Goal: Task Accomplishment & Management: Use online tool/utility

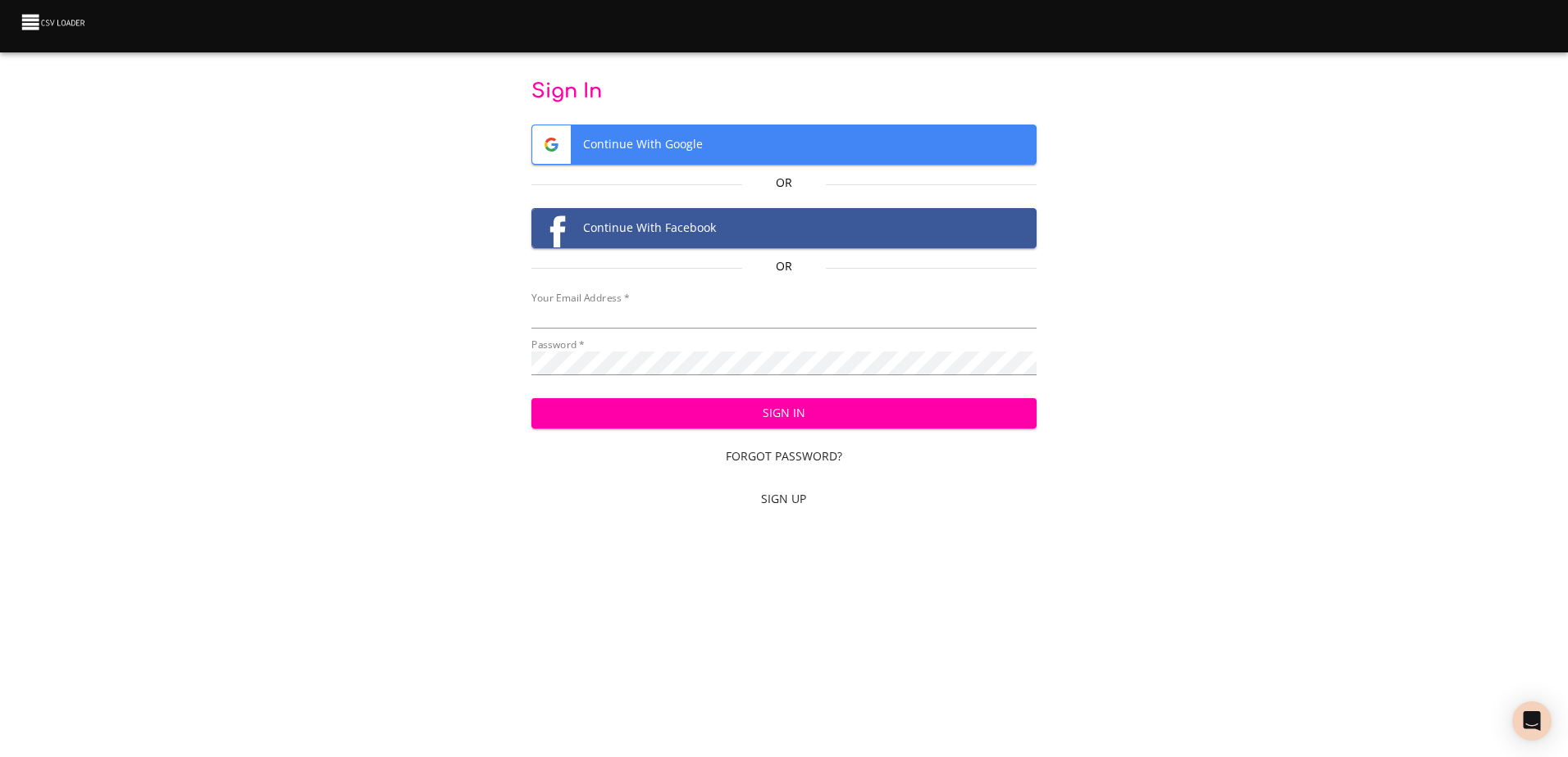
type input "mammothequipment10@gmail.com"
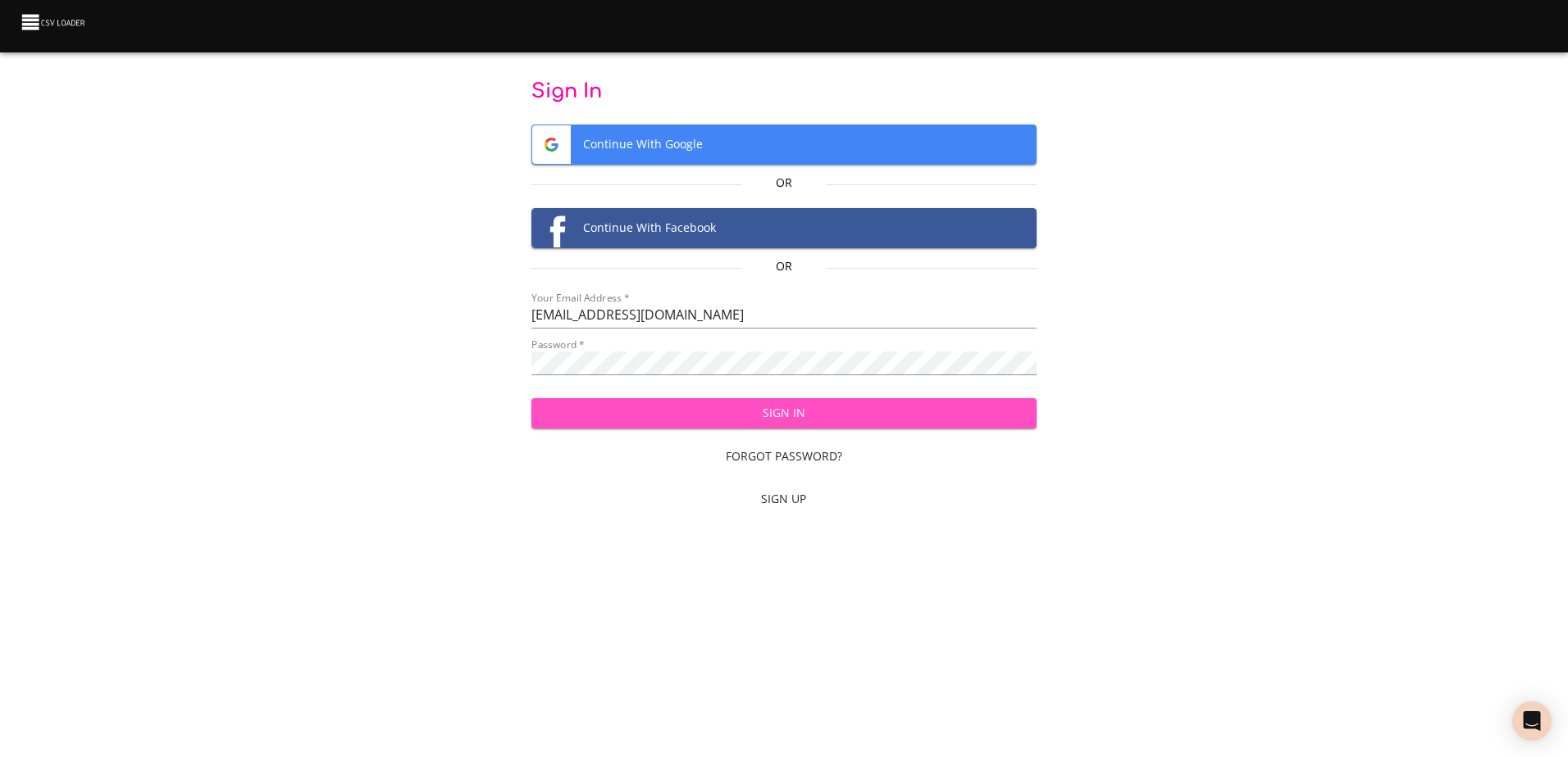
click at [849, 416] on span "Sign In" at bounding box center [784, 413] width 479 height 20
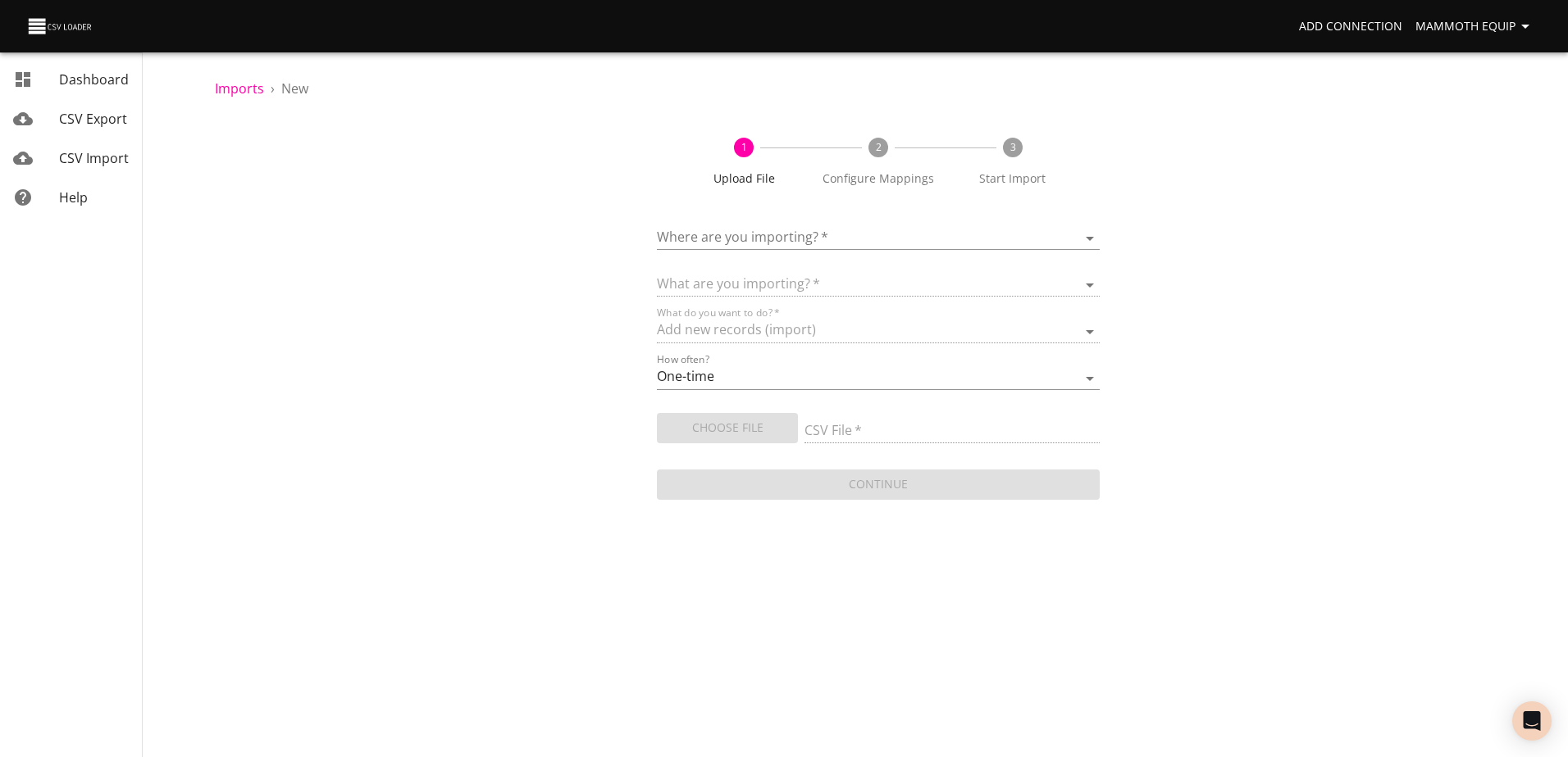
click at [1085, 234] on body "Add Connection Mammoth Equip Dashboard CSV Export CSV Import Help Imports › New…" at bounding box center [784, 378] width 1568 height 757
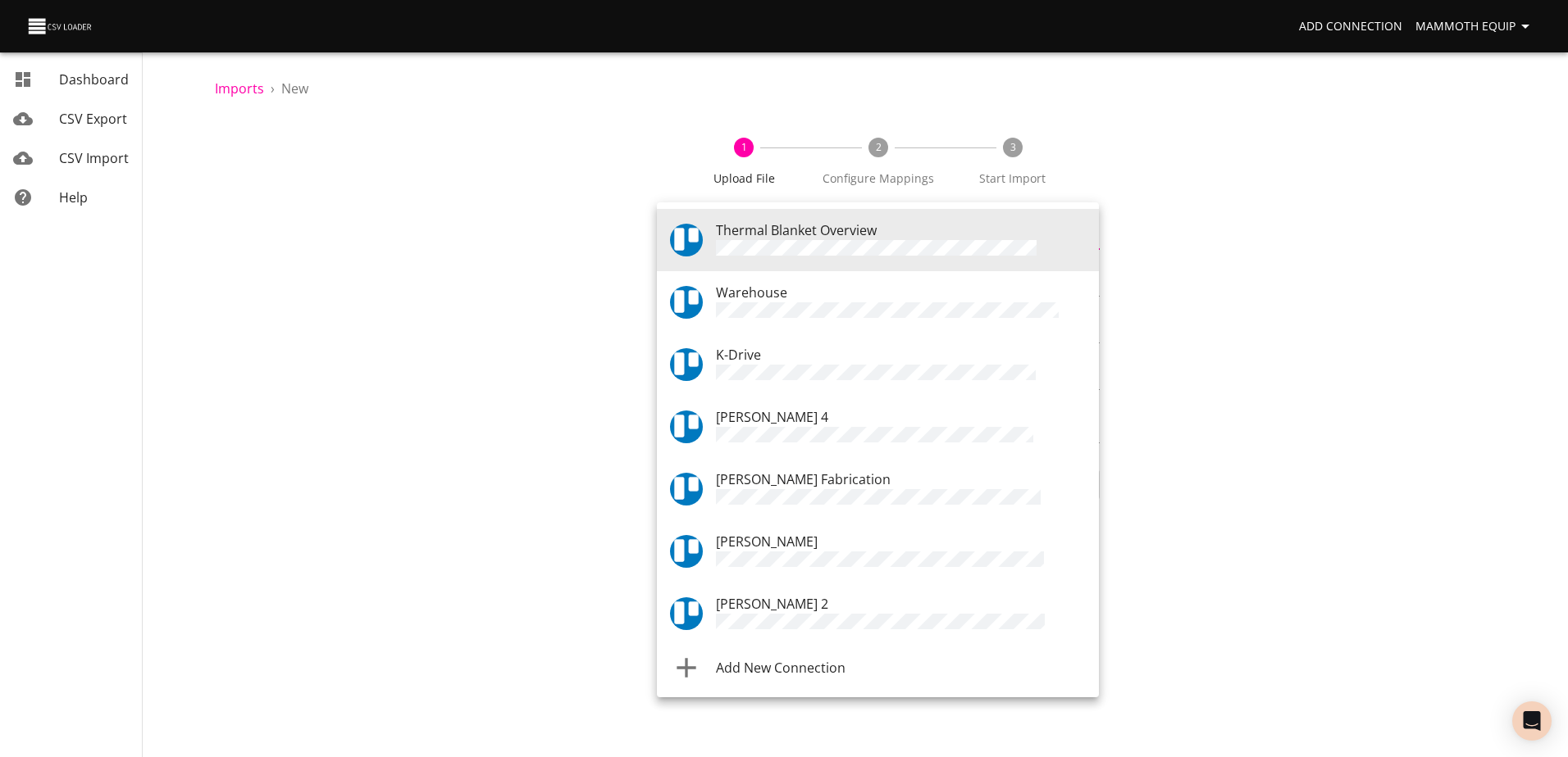
click at [791, 294] on div "Warehouse" at bounding box center [900, 302] width 370 height 39
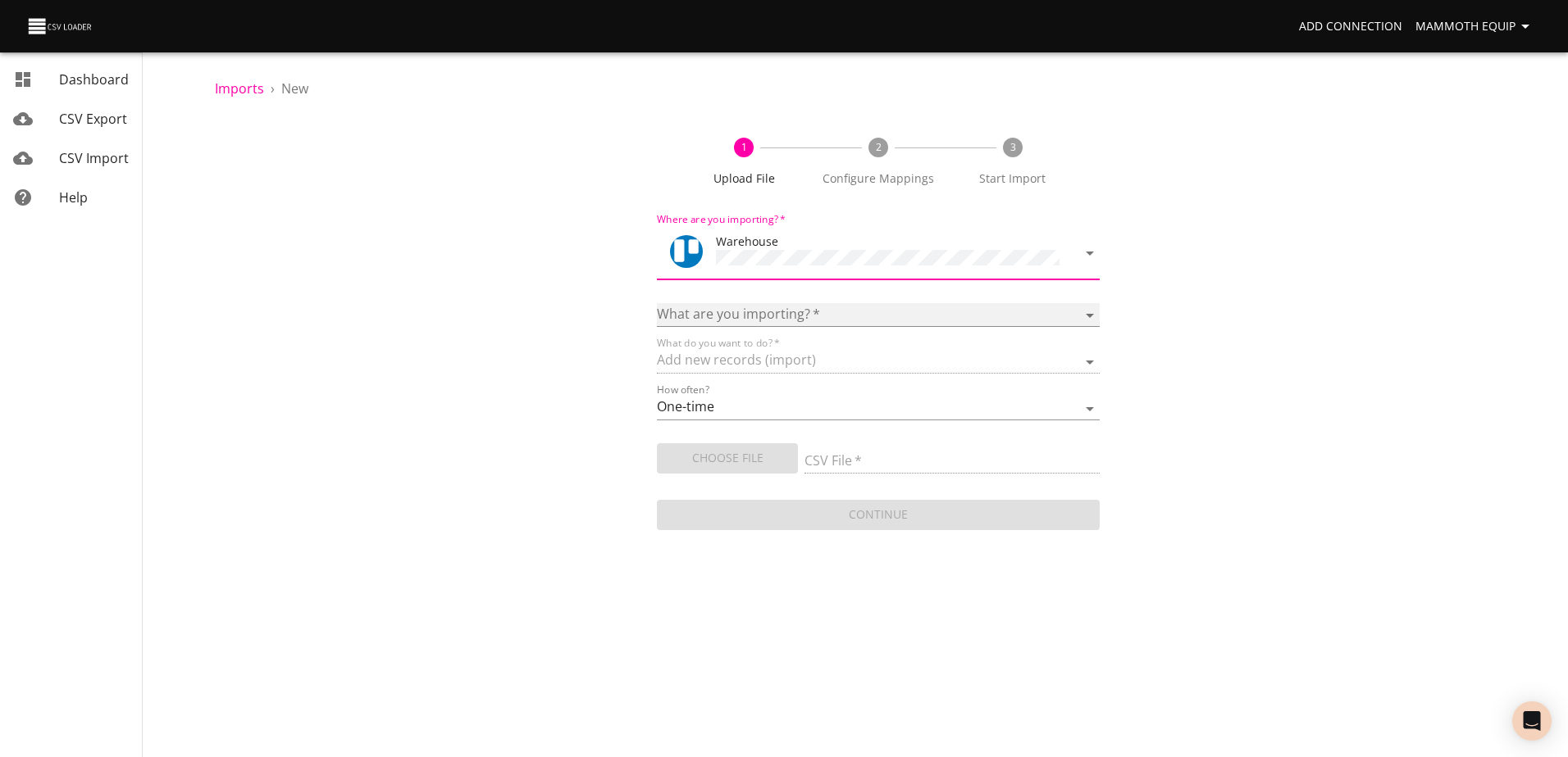
click at [1091, 305] on select "Boards Cards Checkitems Checklists" at bounding box center [878, 314] width 442 height 24
select select "cards"
click at [657, 303] on select "Boards Cards Checkitems Checklists" at bounding box center [878, 314] width 442 height 24
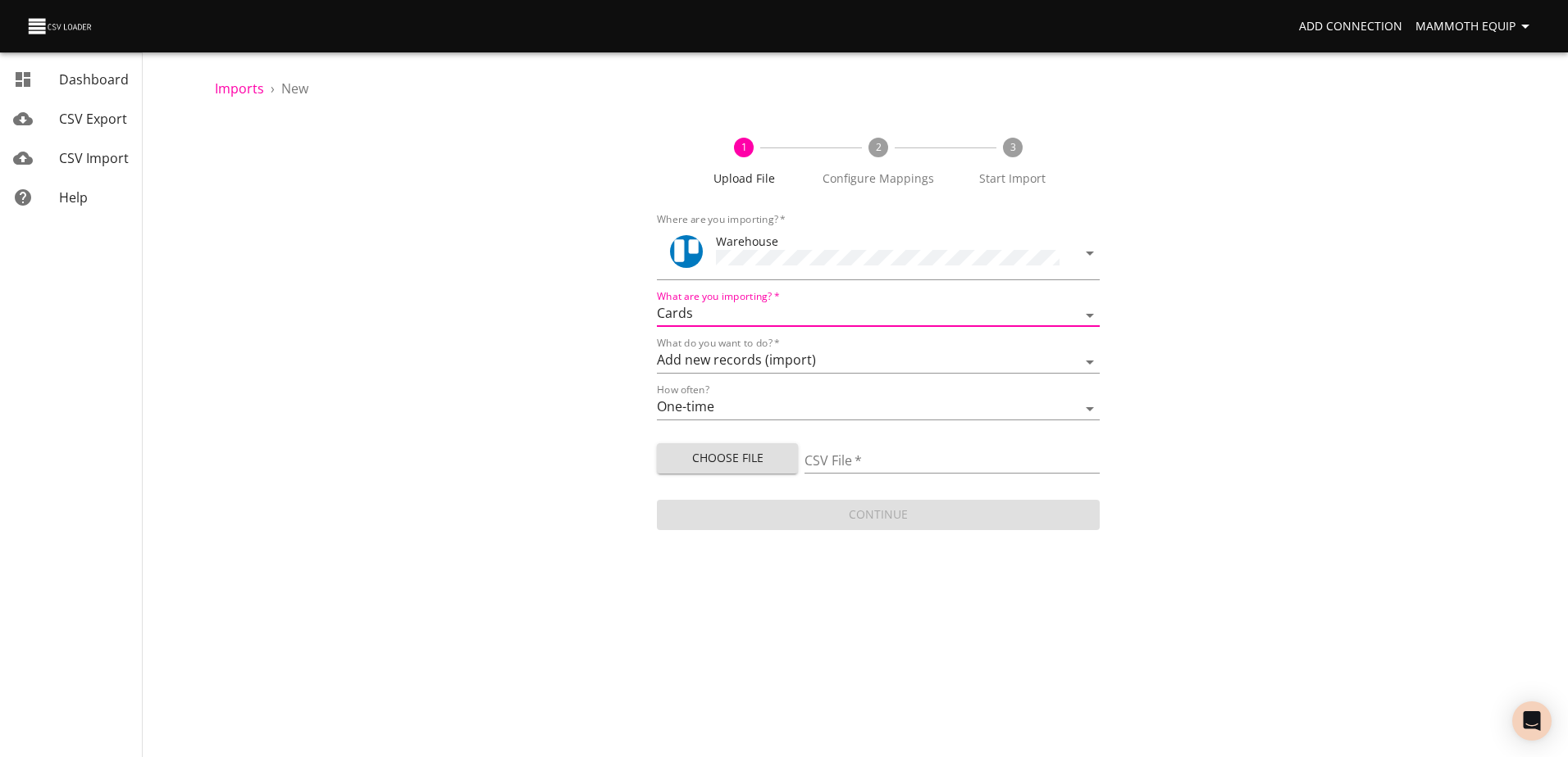
click at [723, 459] on span "Choose File" at bounding box center [727, 458] width 114 height 20
type input "Import1.xlsx"
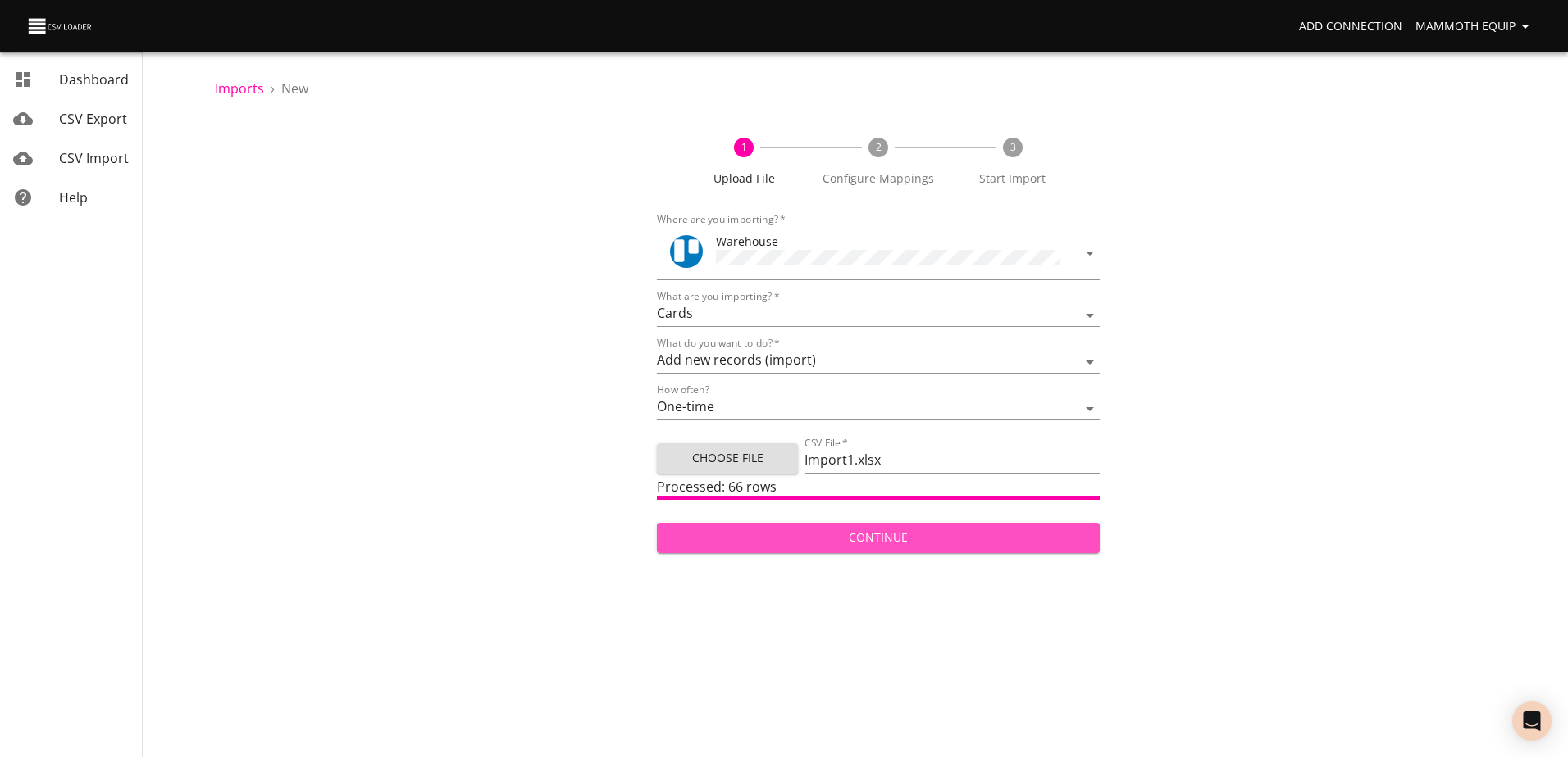
click at [906, 534] on span "Continue" at bounding box center [878, 538] width 416 height 20
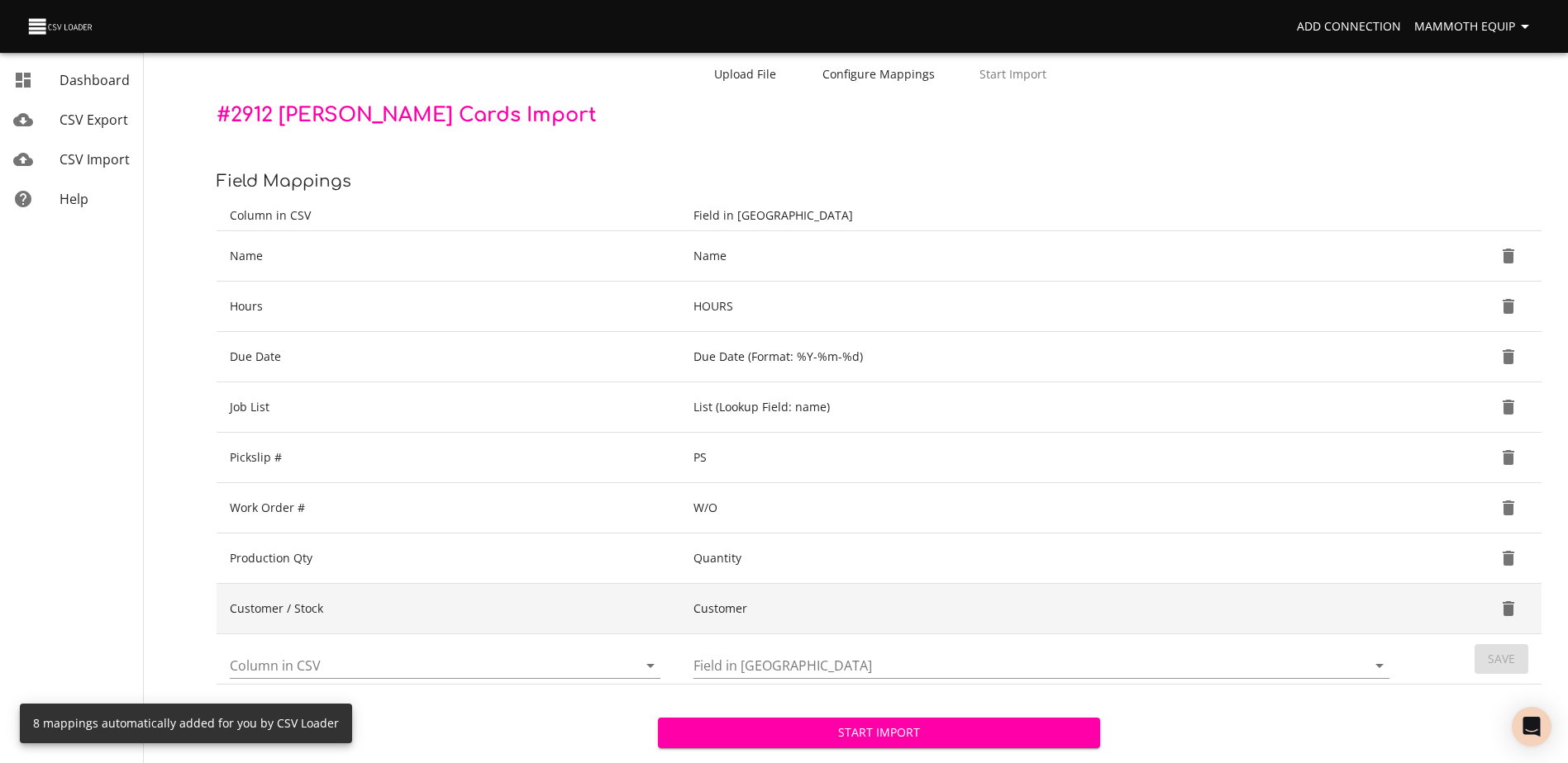
scroll to position [174, 0]
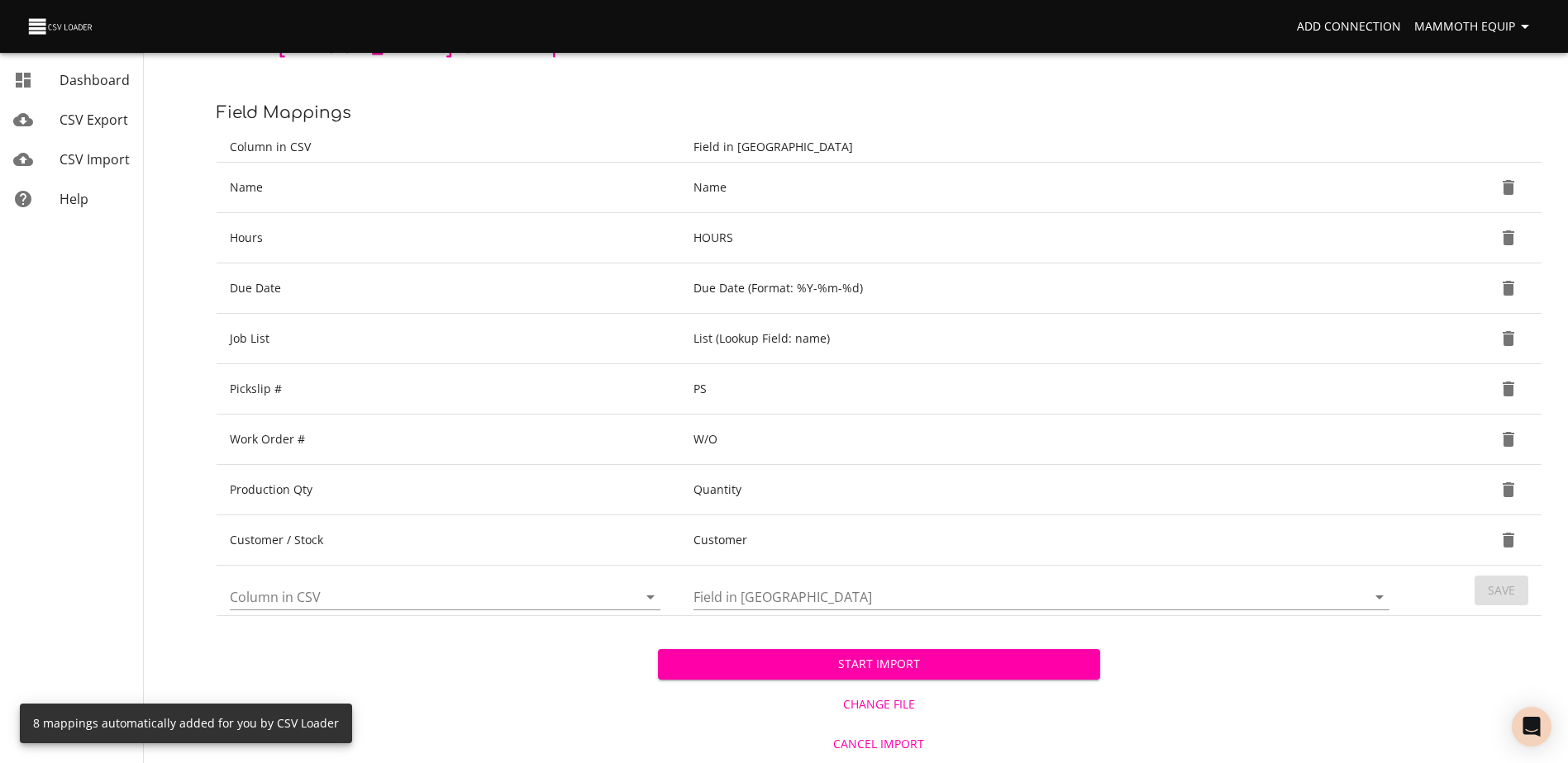
click at [816, 675] on button "Start Import" at bounding box center [878, 664] width 441 height 31
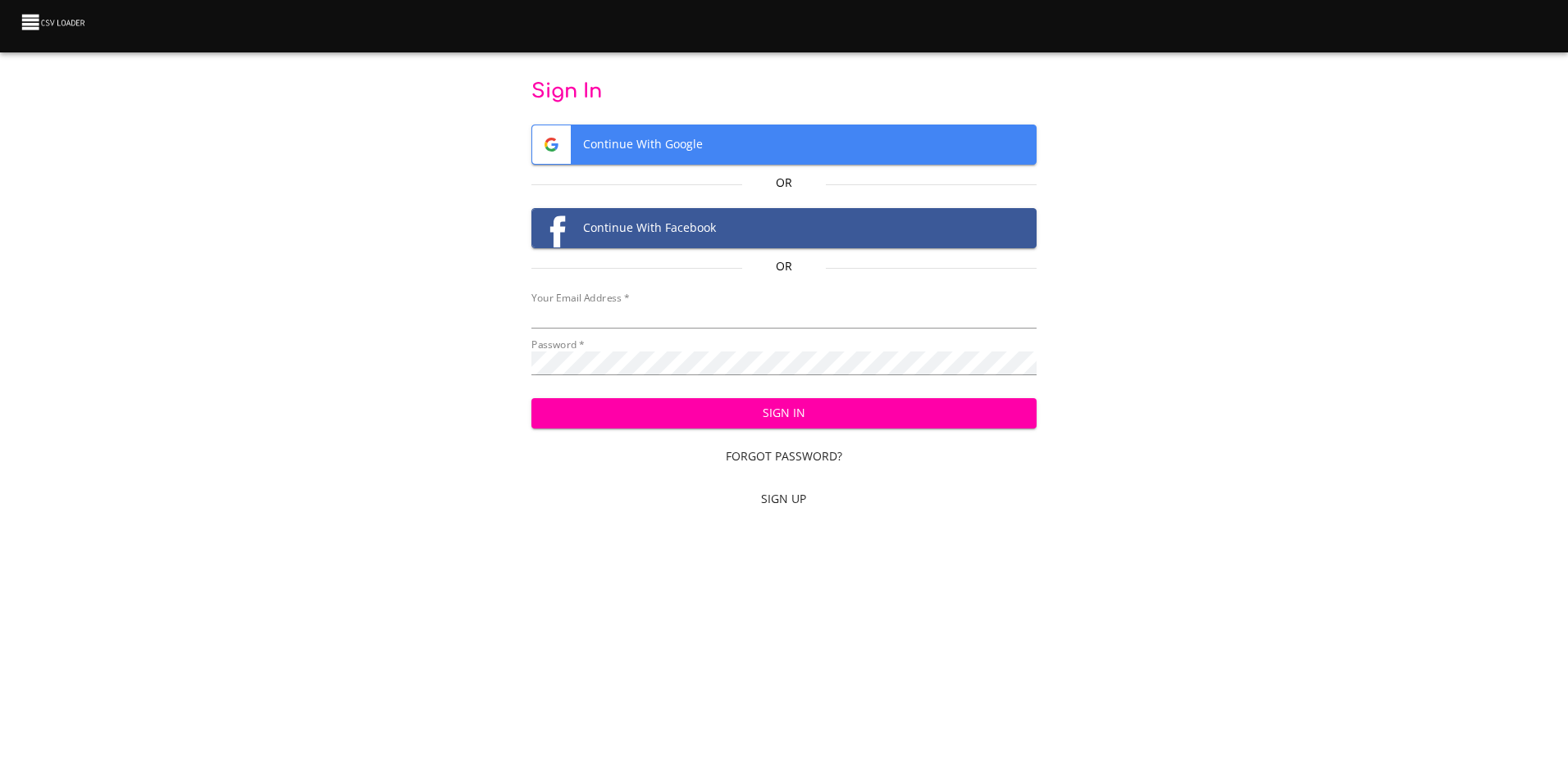
type input "mammothequipment10@gmail.com"
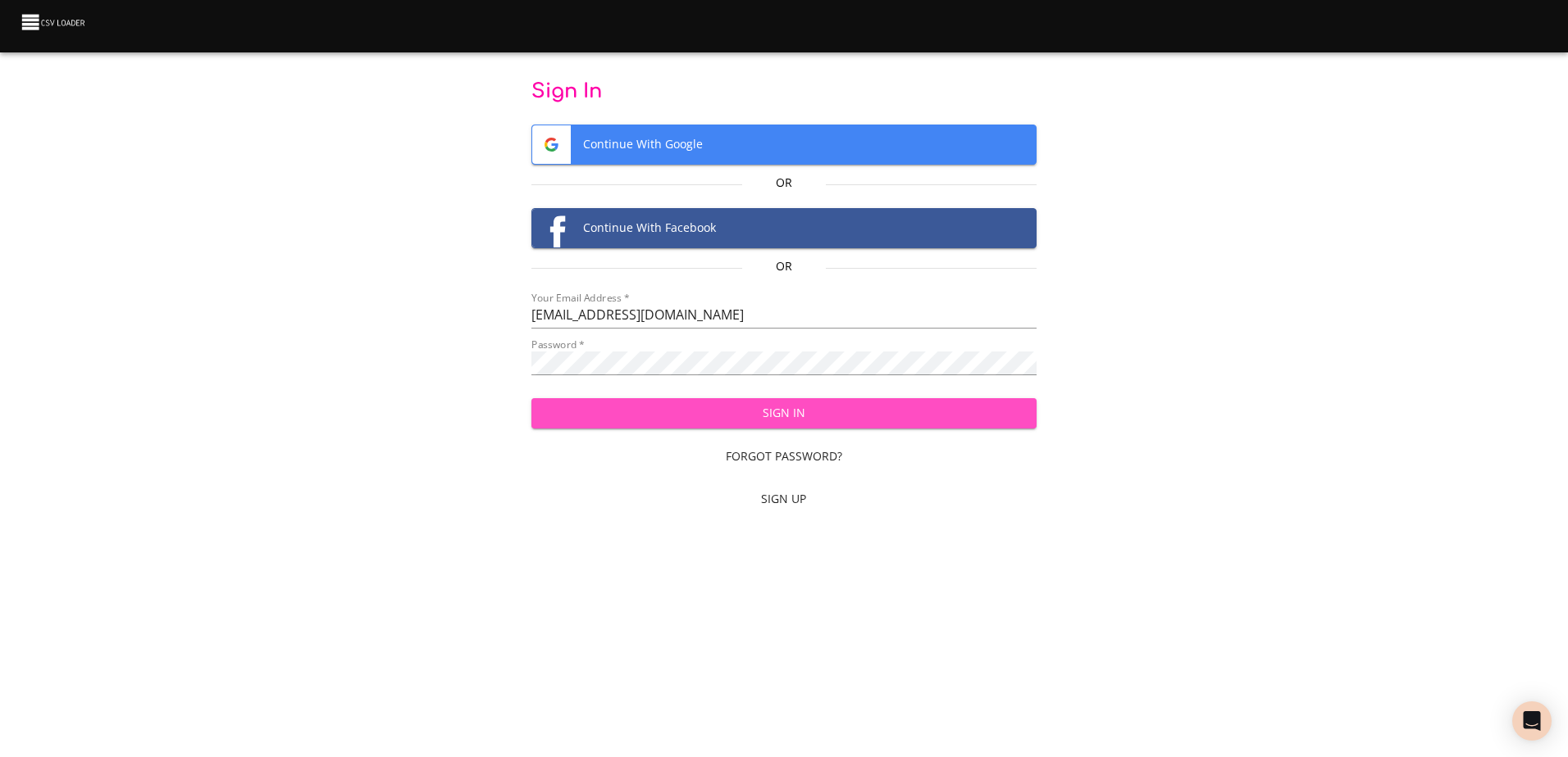
click at [702, 415] on span "Sign In" at bounding box center [784, 413] width 479 height 20
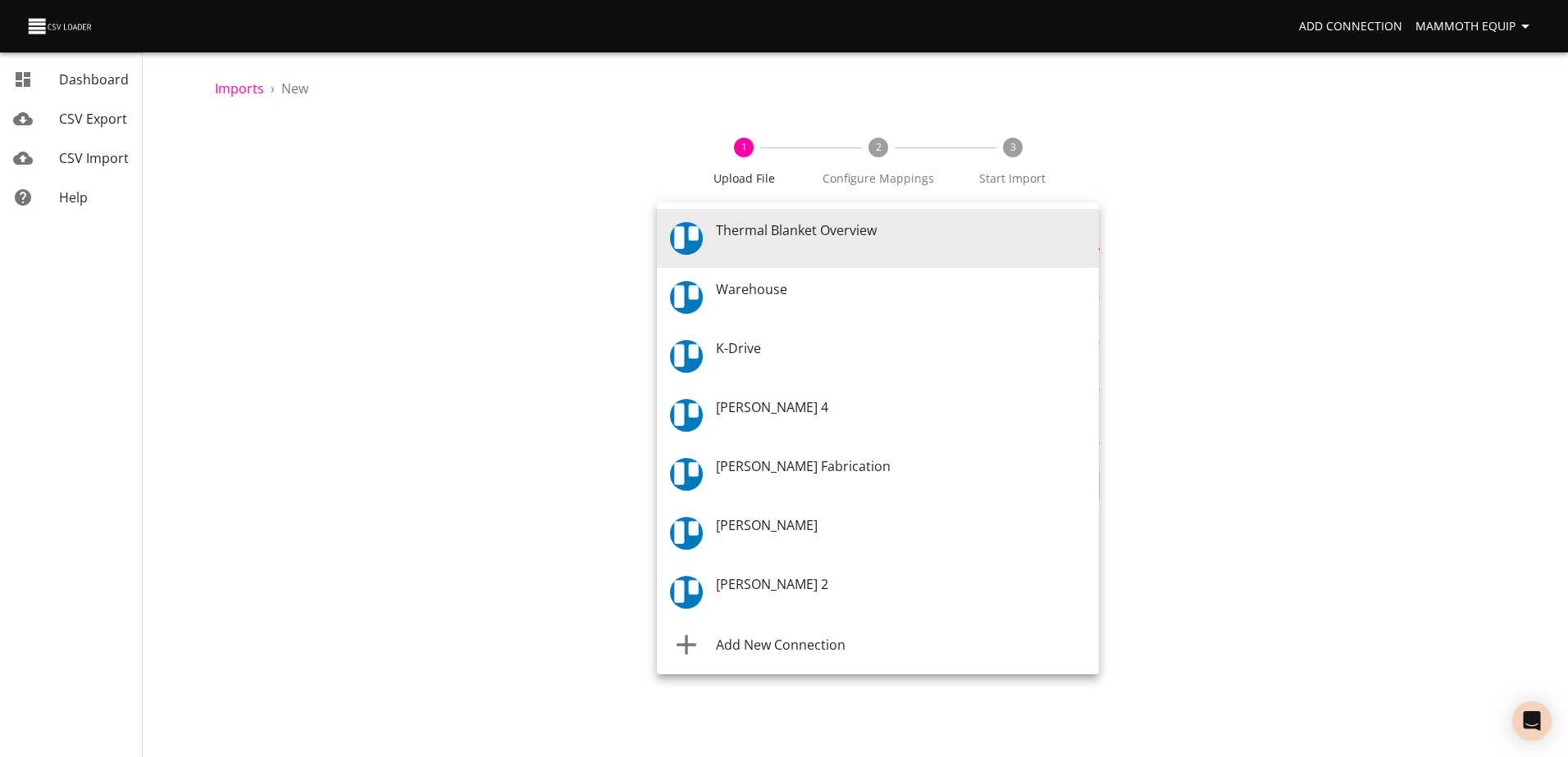
click at [1085, 237] on body "Add Connection Mammoth Equip Dashboard CSV Export CSV Import Help Imports › New…" at bounding box center [784, 378] width 1568 height 757
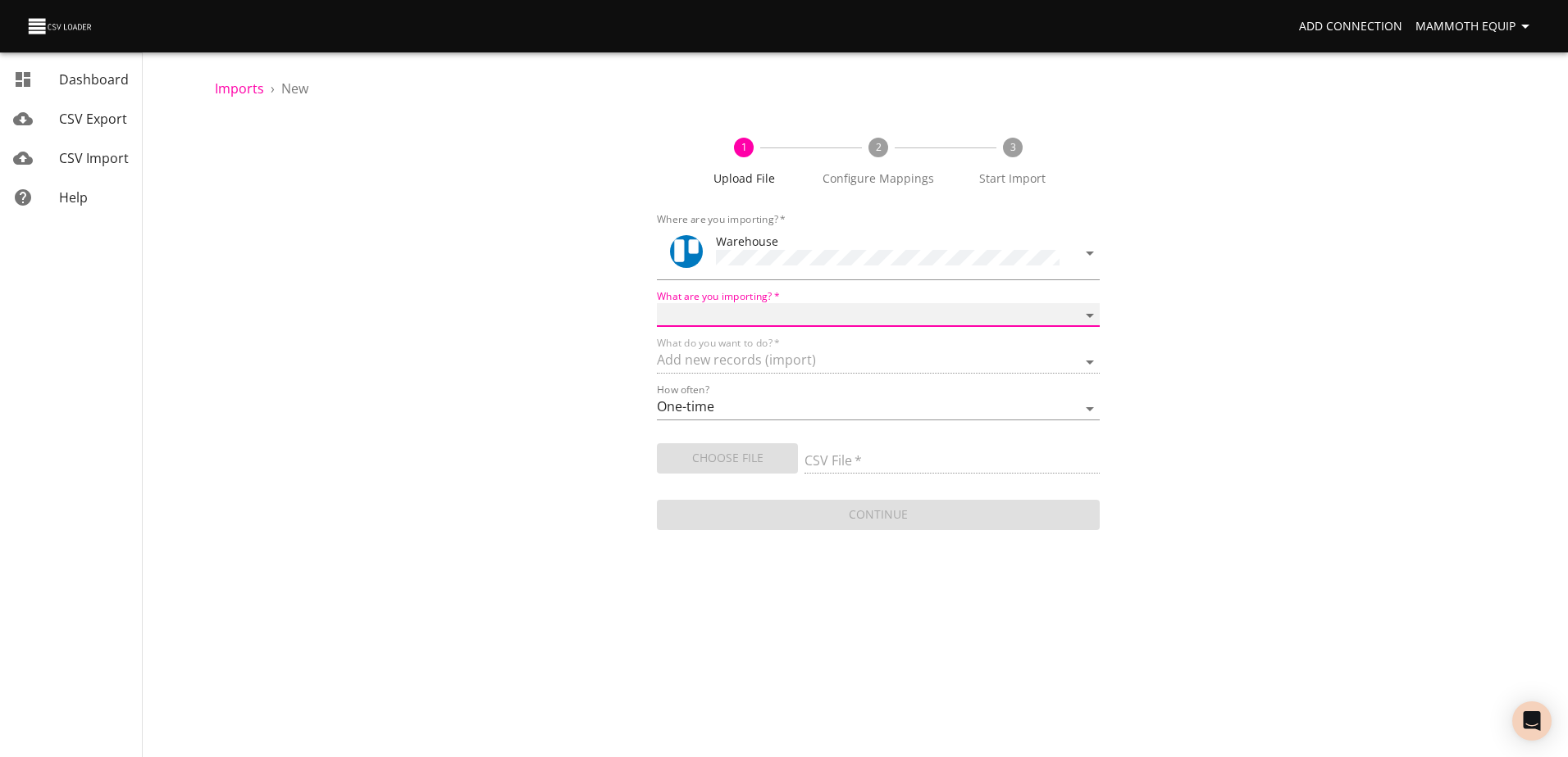
drag, startPoint x: 1090, startPoint y: 310, endPoint x: 1052, endPoint y: 324, distance: 40.5
click at [1090, 310] on select "Boards Cards Checkitems Checklists" at bounding box center [878, 314] width 442 height 24
select select "cards"
click at [657, 303] on select "Boards Cards Checkitems Checklists" at bounding box center [878, 314] width 442 height 24
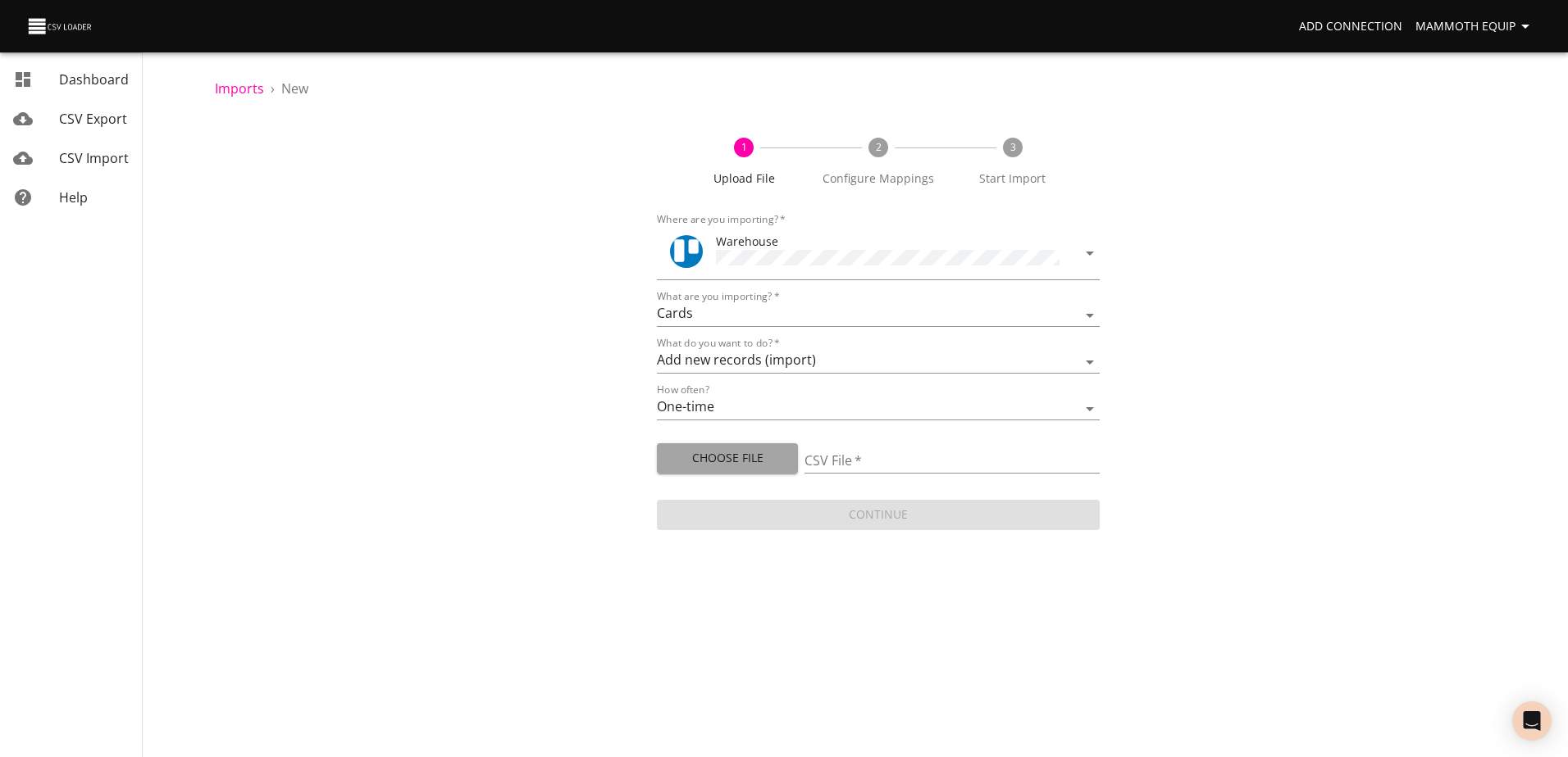
click at [701, 458] on span "Choose File" at bounding box center [727, 458] width 114 height 20
type input "Import1.xlsx"
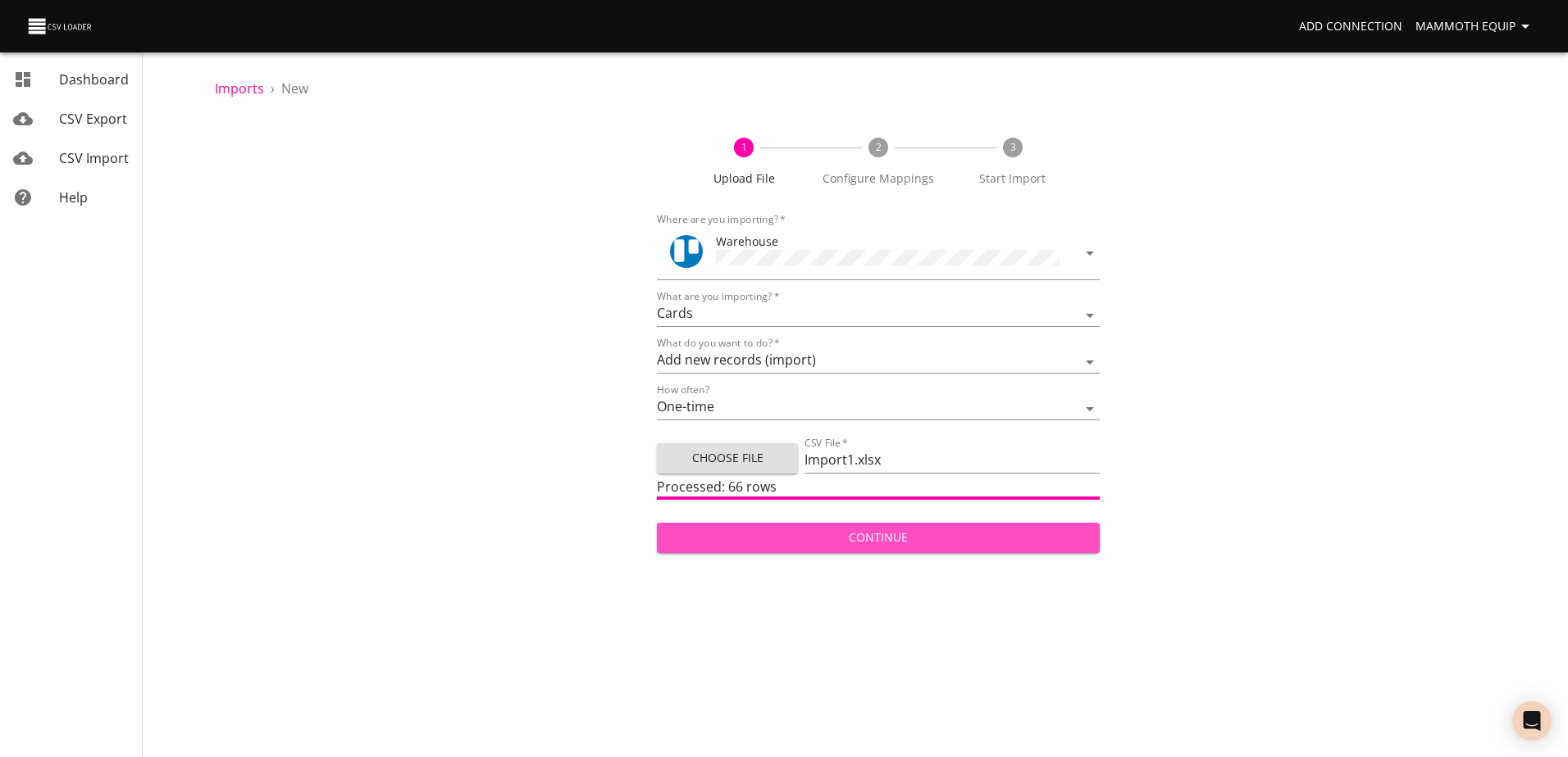
click at [796, 541] on span "Continue" at bounding box center [878, 538] width 416 height 20
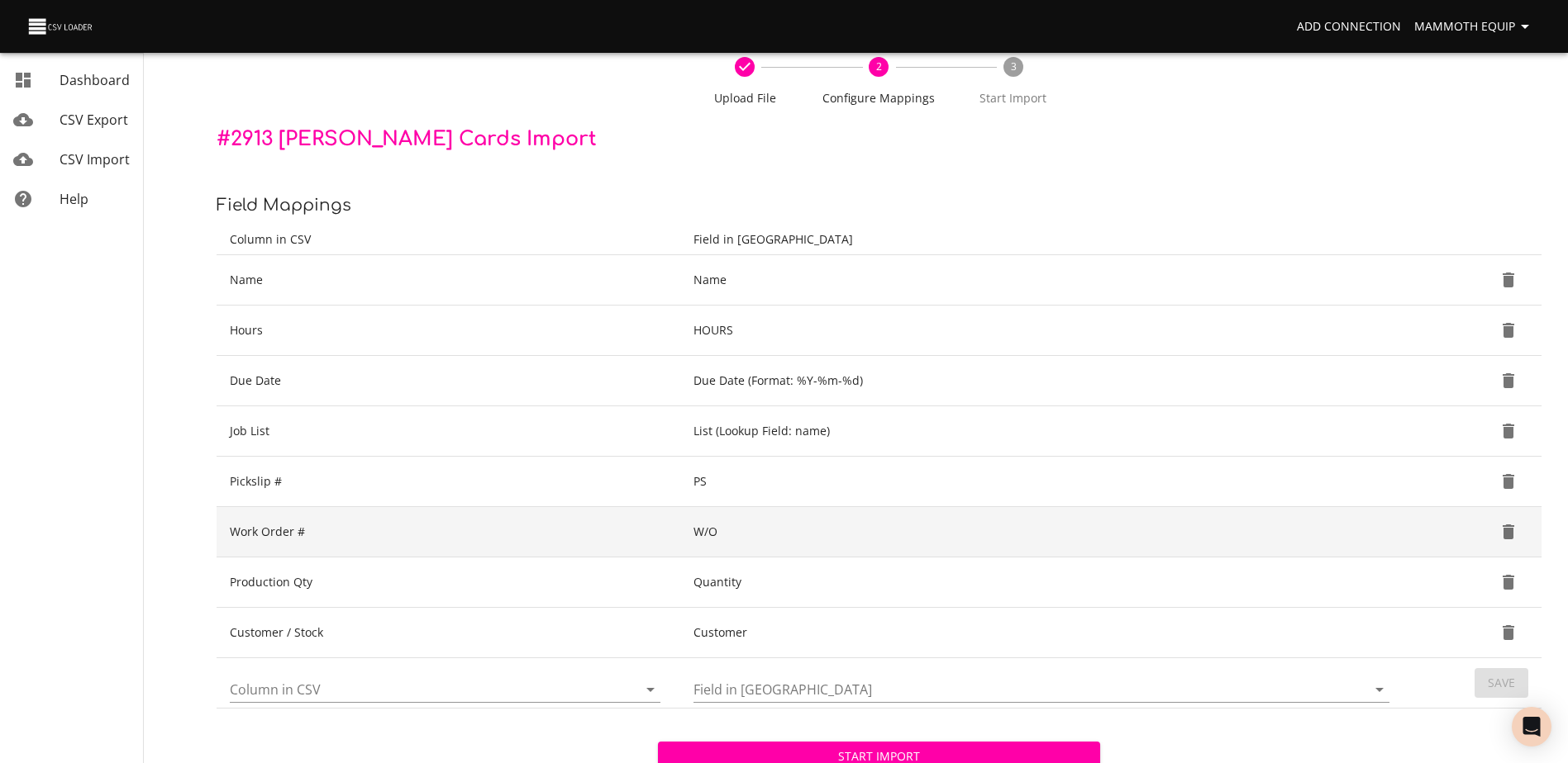
scroll to position [174, 0]
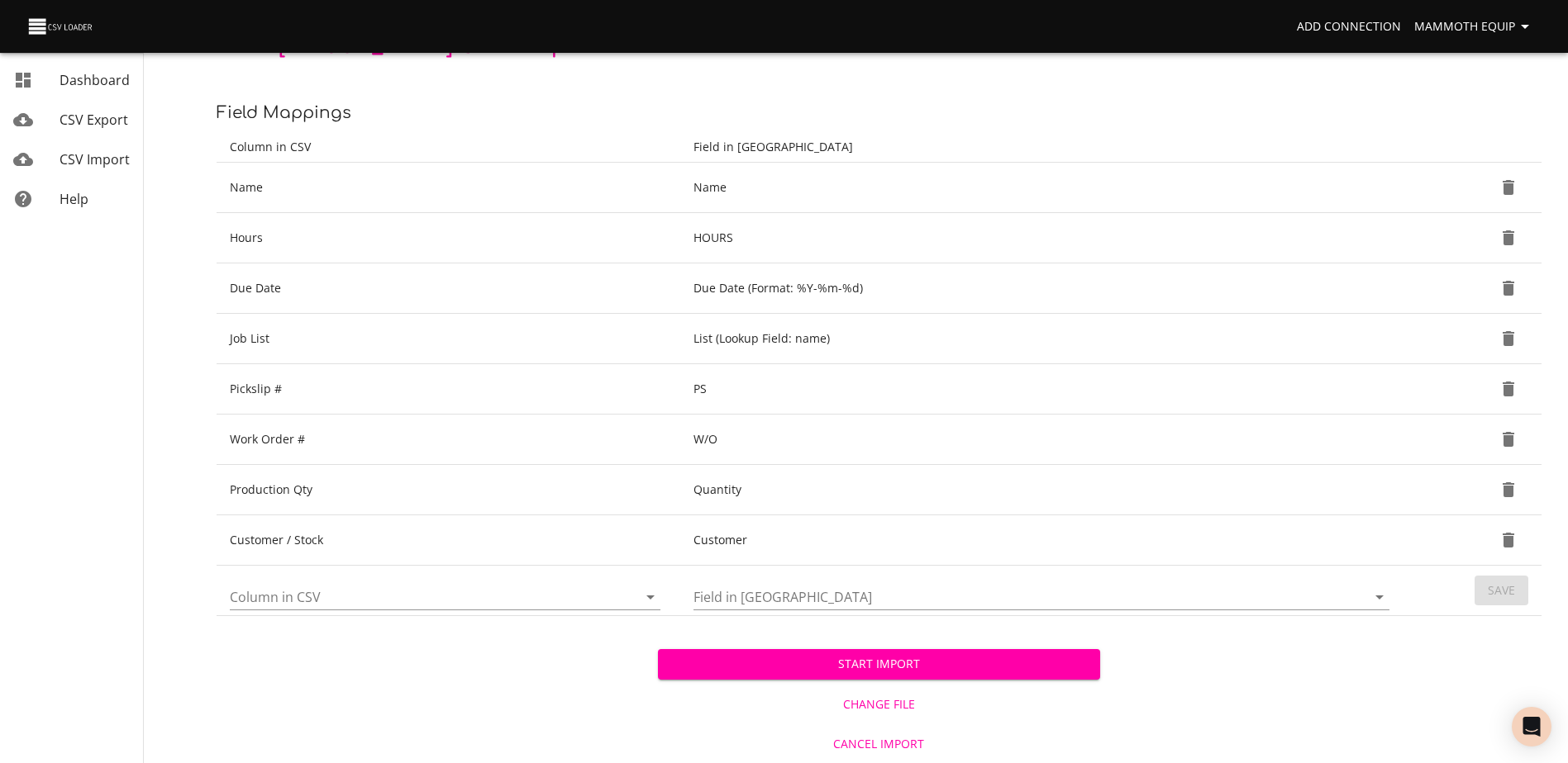
click at [783, 667] on span "Start Import" at bounding box center [878, 664] width 415 height 20
